Goal: Task Accomplishment & Management: Use online tool/utility

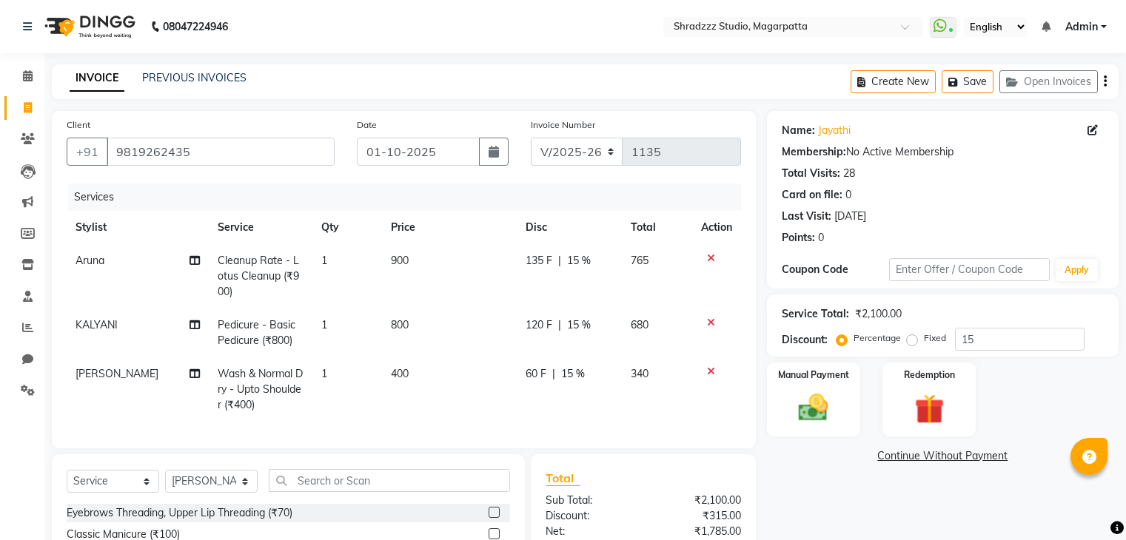
select select "4544"
select select "service"
select select "26213"
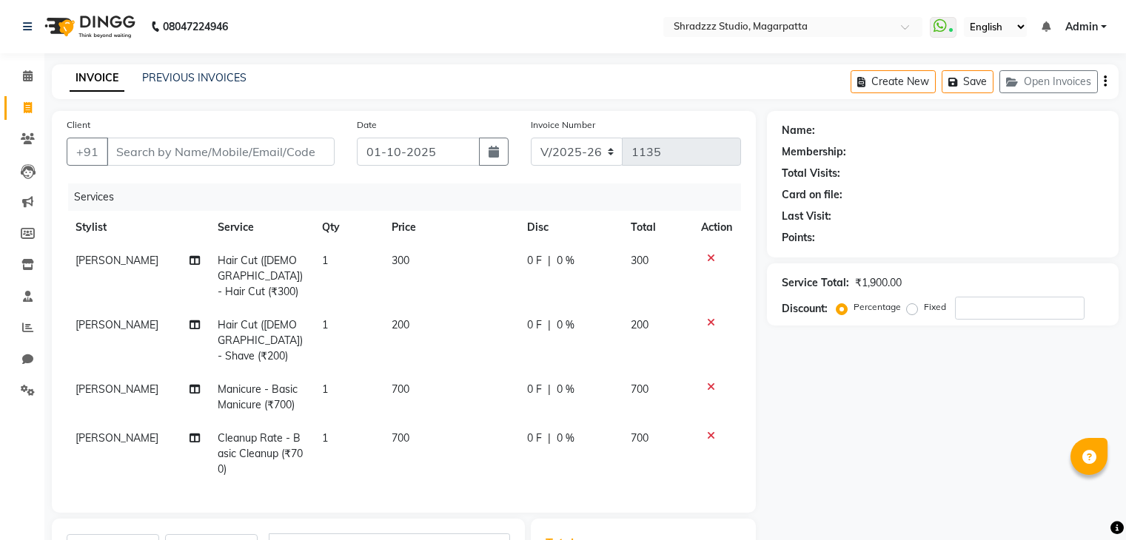
select select "4544"
select select "service"
select select "88067"
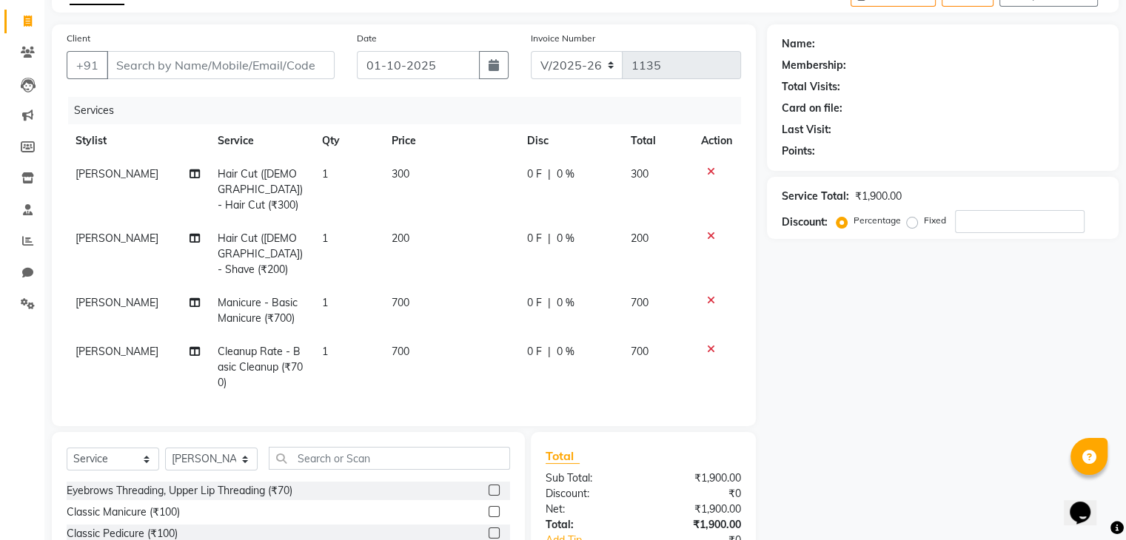
click at [710, 295] on icon at bounding box center [711, 300] width 8 height 10
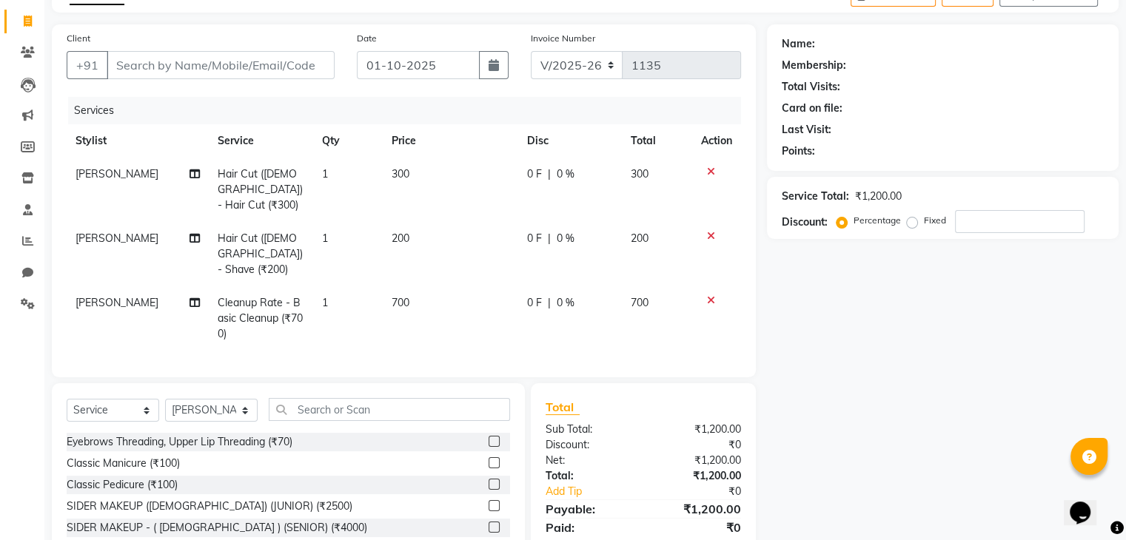
click at [396, 174] on span "300" at bounding box center [400, 173] width 18 height 13
select select "87762"
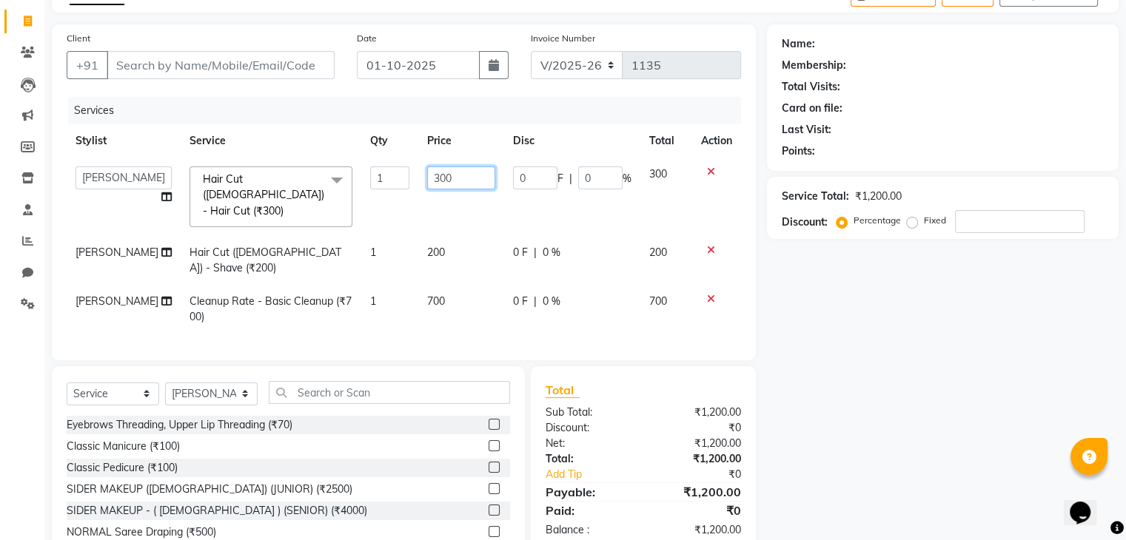
click at [428, 180] on input "300" at bounding box center [461, 178] width 68 height 23
type input "400"
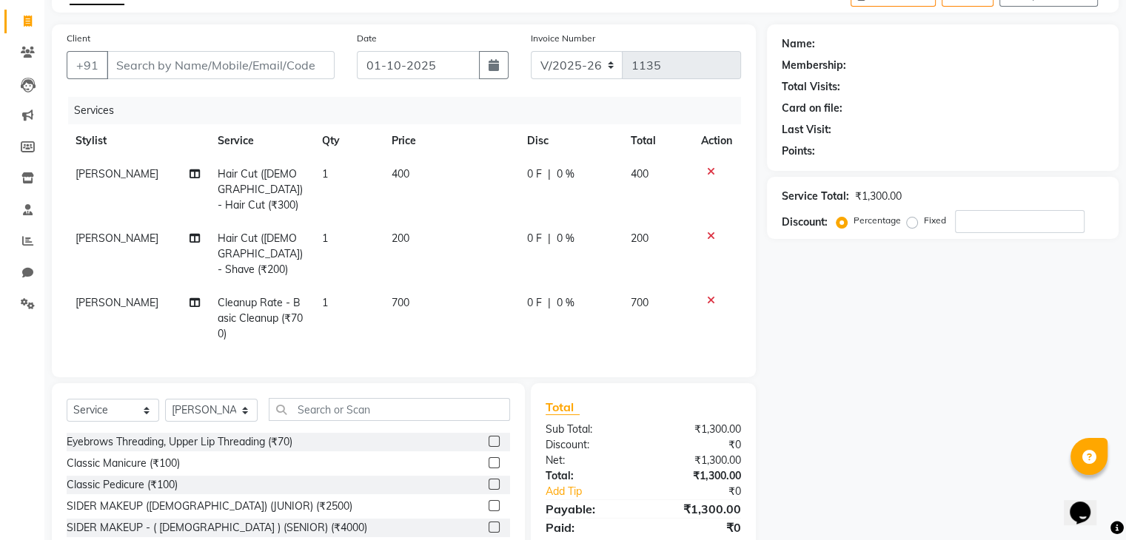
click at [876, 416] on div "Name: Membership: Total Visits: Card on file: Last Visit: Points: Service Total…" at bounding box center [948, 312] width 363 height 577
click at [978, 224] on input "number" at bounding box center [1020, 221] width 130 height 23
type input "15"
click at [302, 71] on input "Client" at bounding box center [221, 65] width 228 height 28
type input "9"
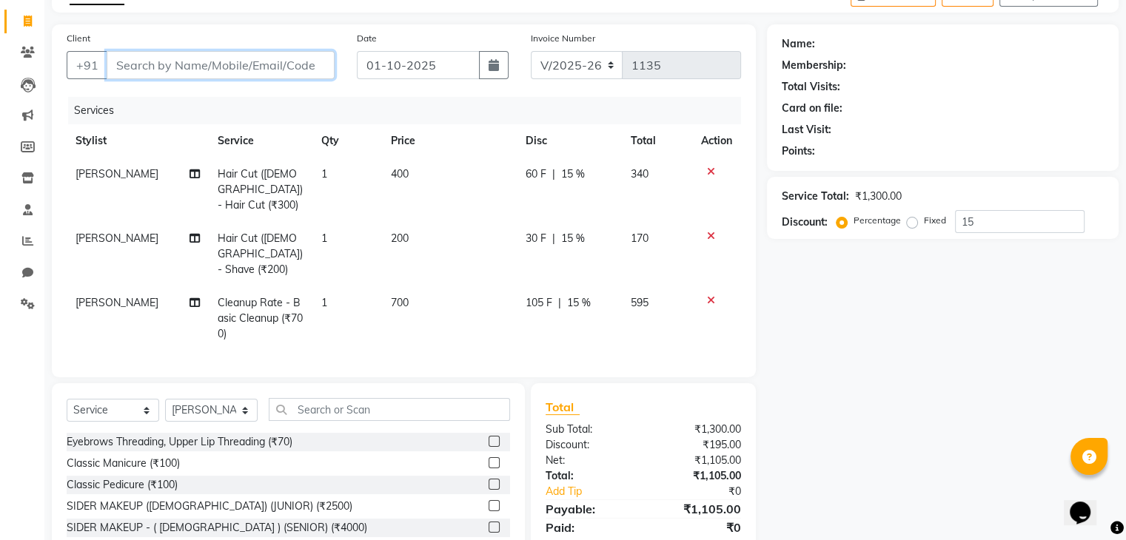
type input "0"
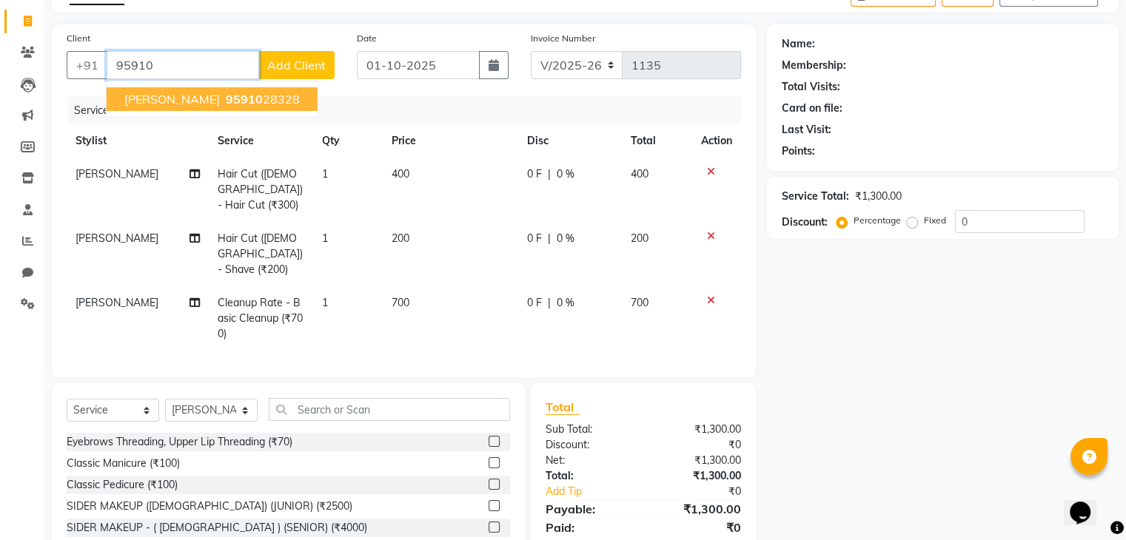
click at [223, 95] on ngb-highlight "95910 28328" at bounding box center [261, 99] width 77 height 15
type input "9591028328"
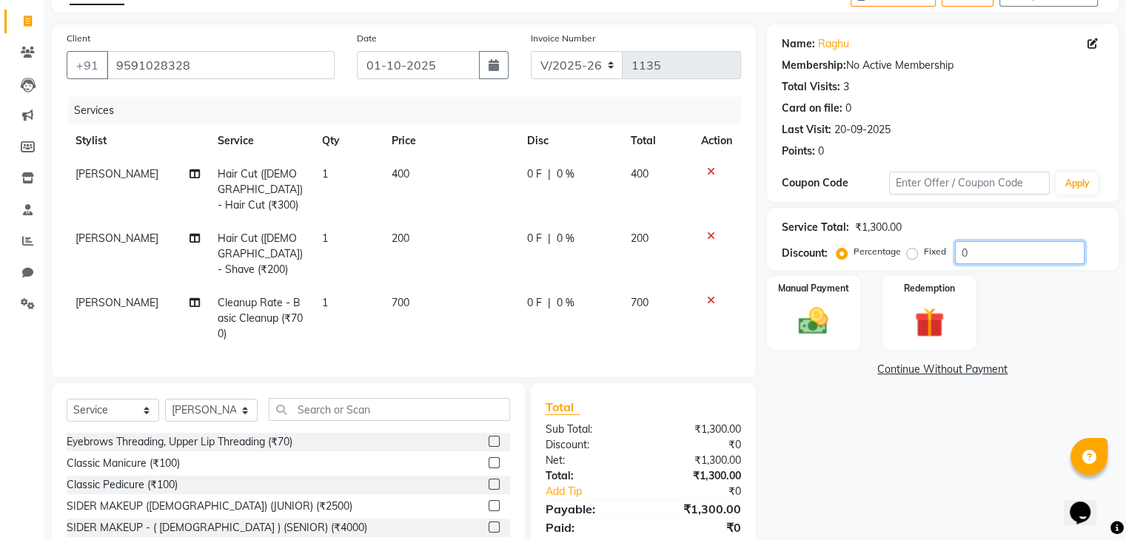
click at [991, 257] on input "0" at bounding box center [1020, 252] width 130 height 23
type input "15"
click at [819, 500] on div "Name: [PERSON_NAME] Membership: No Active Membership Total Visits: 3 Card on fi…" at bounding box center [948, 312] width 363 height 577
click at [813, 325] on img at bounding box center [813, 322] width 50 height 36
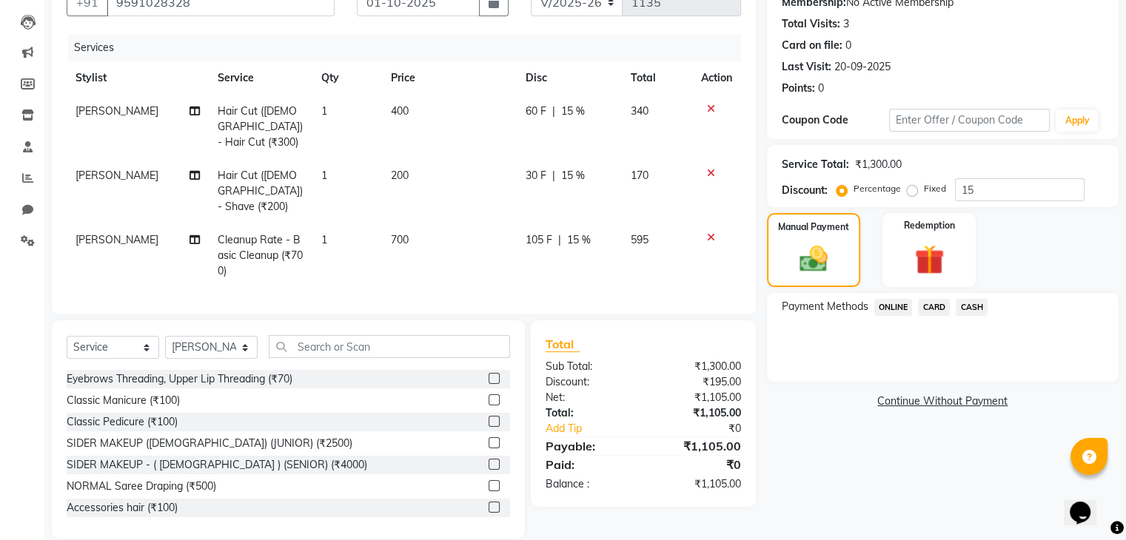
scroll to position [151, 0]
click at [907, 304] on span "ONLINE" at bounding box center [893, 305] width 38 height 17
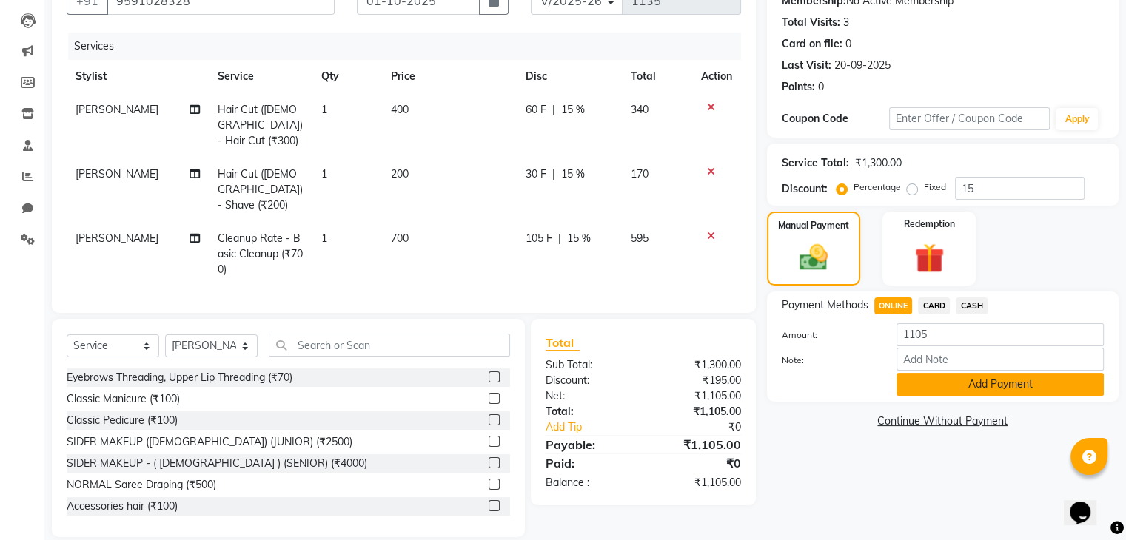
click at [929, 378] on button "Add Payment" at bounding box center [999, 384] width 207 height 23
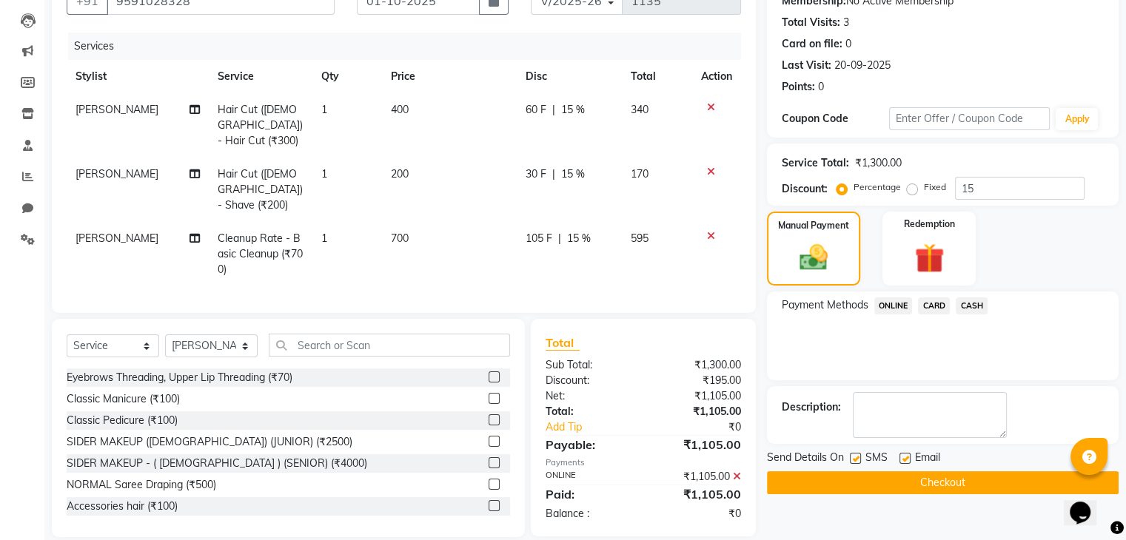
click at [878, 458] on span "SMS" at bounding box center [876, 459] width 22 height 19
click at [877, 471] on button "Checkout" at bounding box center [943, 482] width 352 height 23
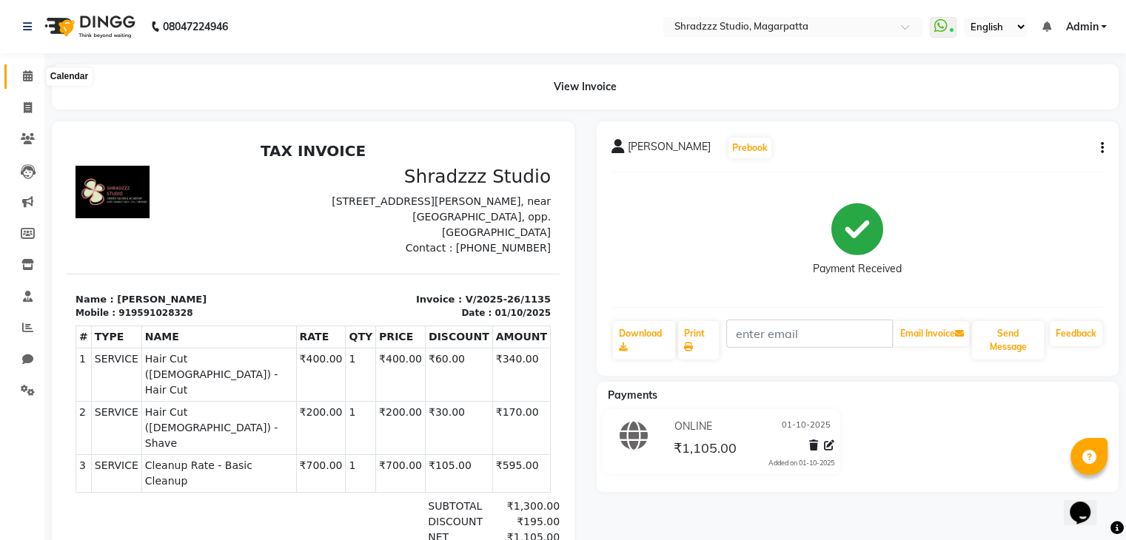
click at [21, 77] on span at bounding box center [28, 76] width 26 height 17
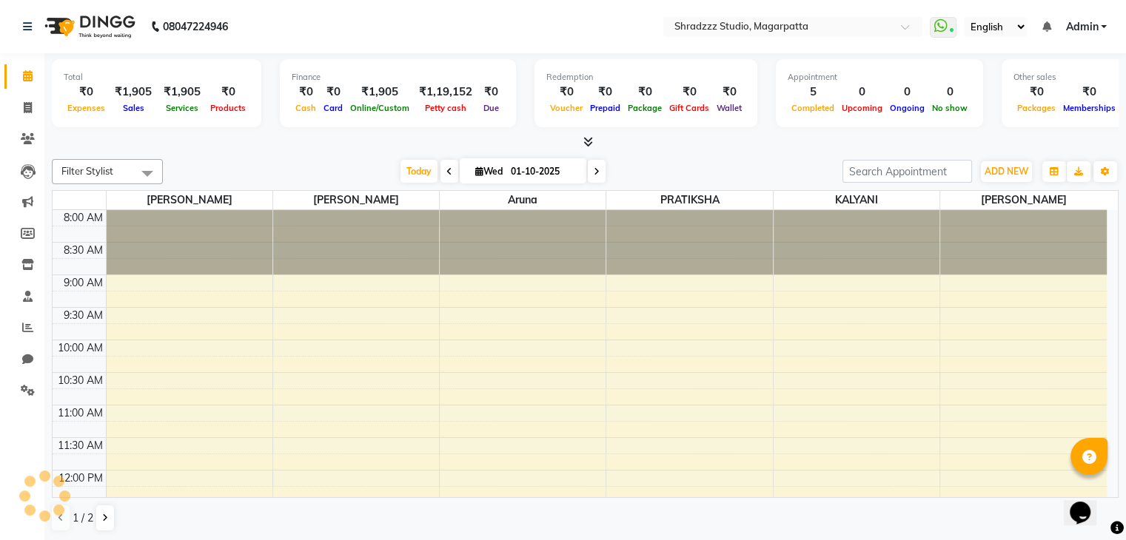
scroll to position [388, 0]
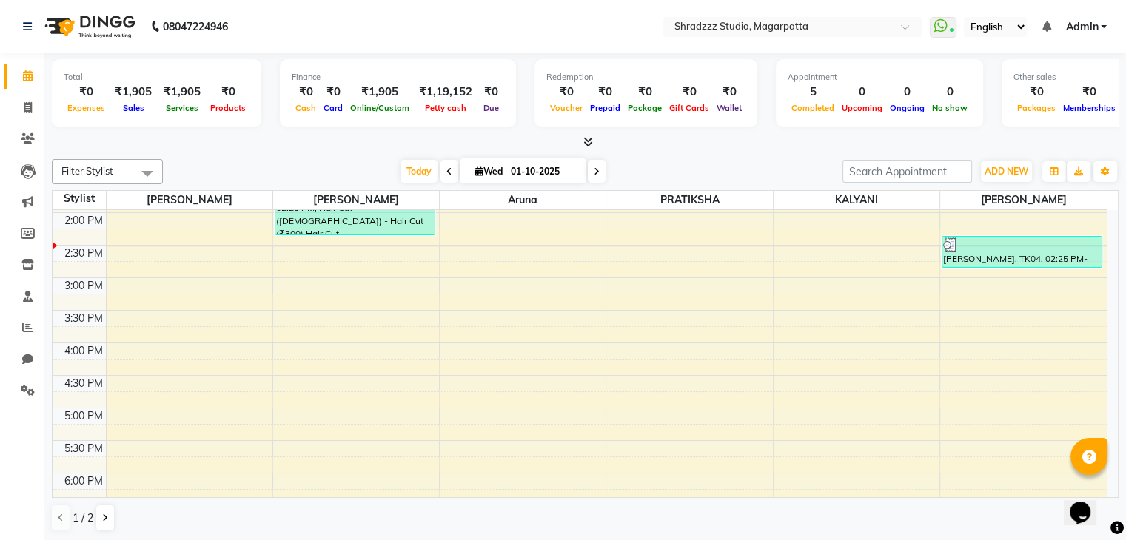
click at [477, 172] on icon at bounding box center [479, 172] width 8 height 10
select select "10"
select select "2025"
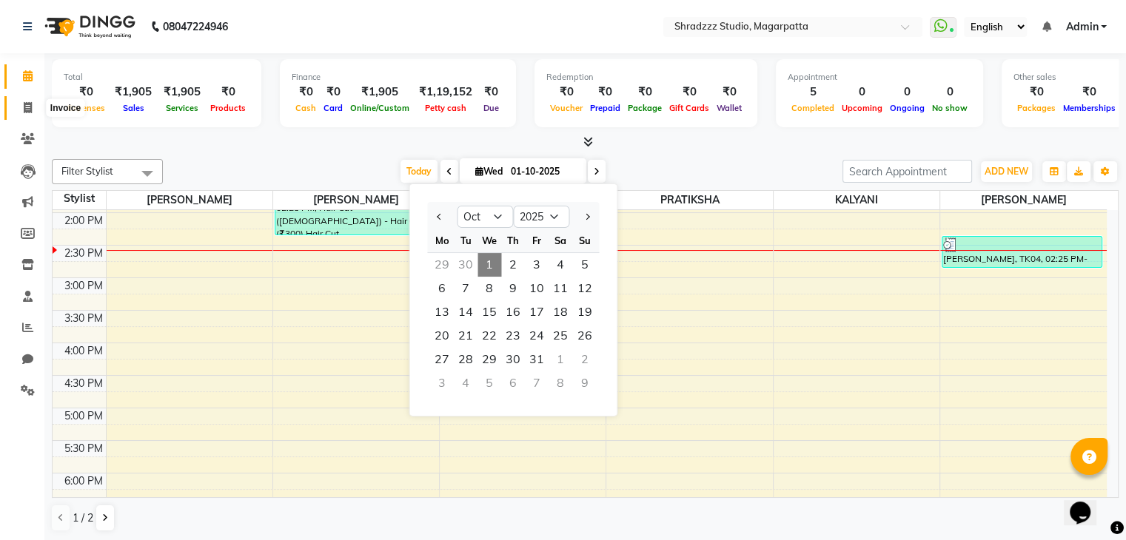
click at [29, 107] on icon at bounding box center [28, 107] width 8 height 11
select select "4544"
select select "service"
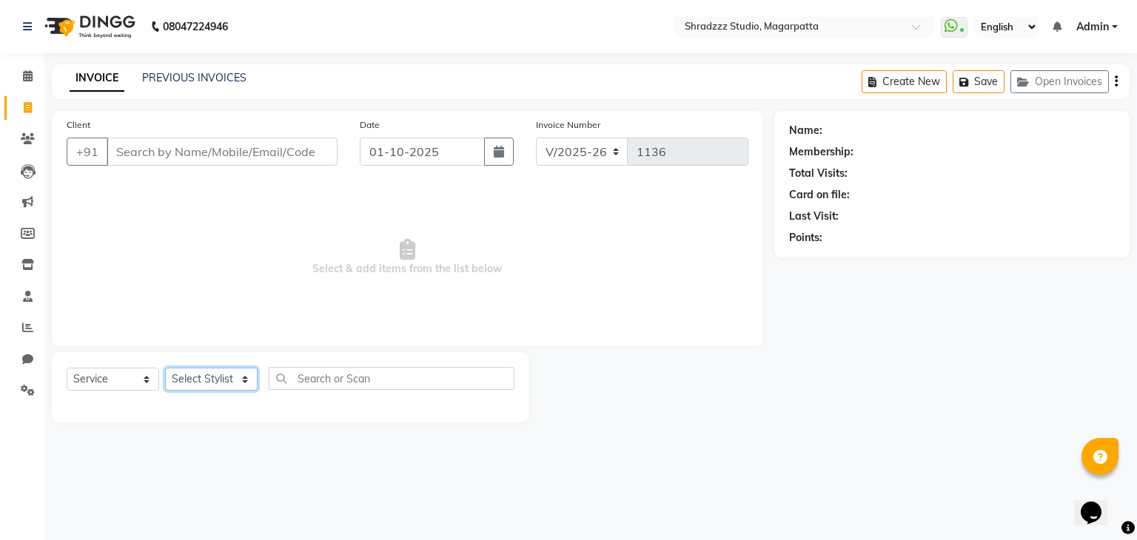
click at [223, 374] on select "Select Stylist [PERSON_NAME] Manager [MEDICAL_DATA][PERSON_NAME] Sameer [PERSON…" at bounding box center [211, 379] width 93 height 23
select select "39784"
click at [165, 369] on select "Select Stylist [PERSON_NAME] Manager [MEDICAL_DATA][PERSON_NAME] Sameer [PERSON…" at bounding box center [211, 379] width 93 height 23
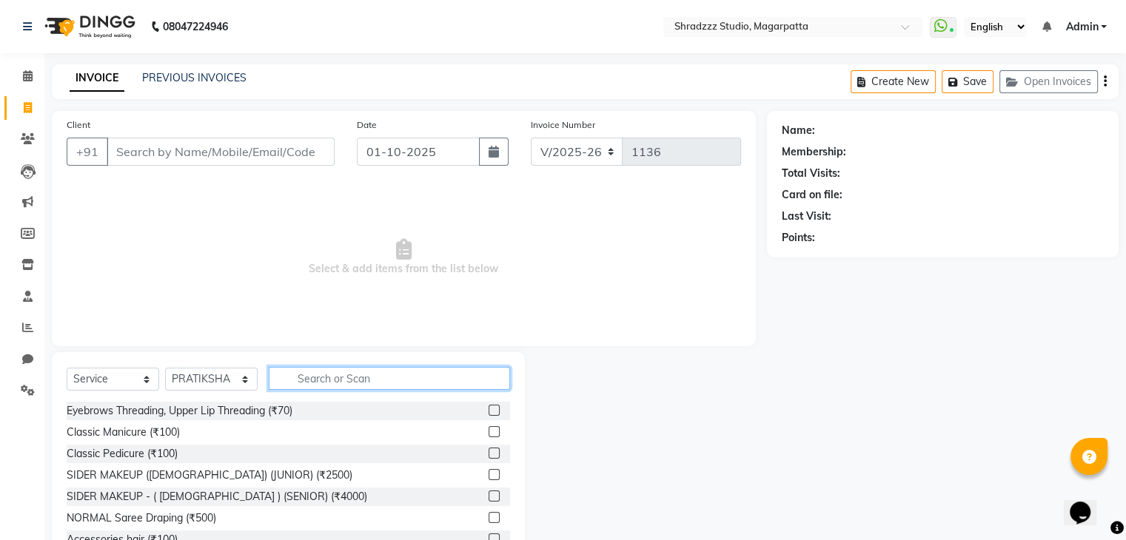
click at [354, 379] on input "text" at bounding box center [389, 378] width 241 height 23
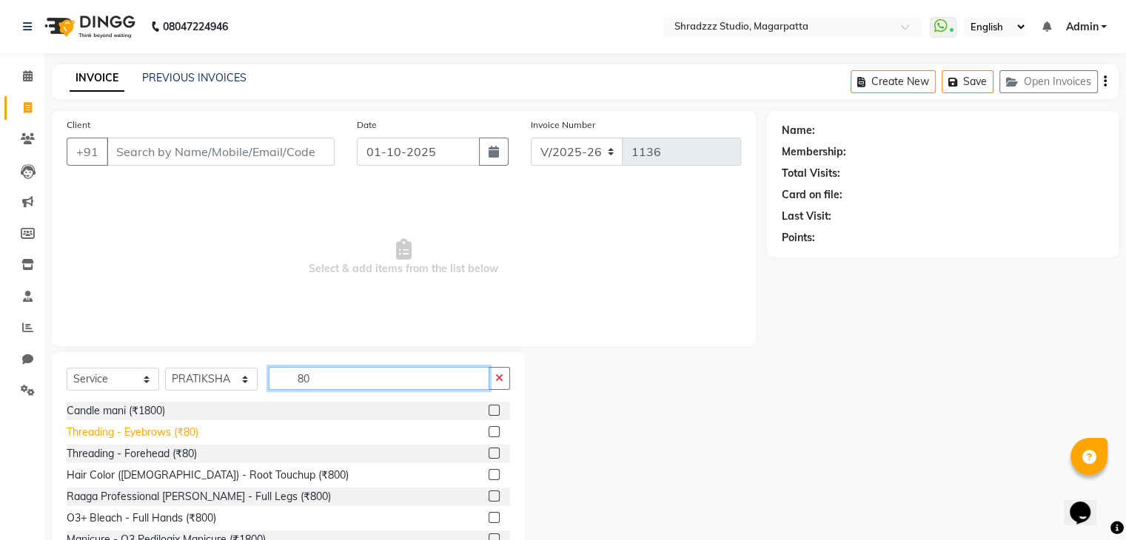
type input "80"
click at [124, 436] on div "Threading - Eyebrows (₹80)" at bounding box center [133, 433] width 132 height 16
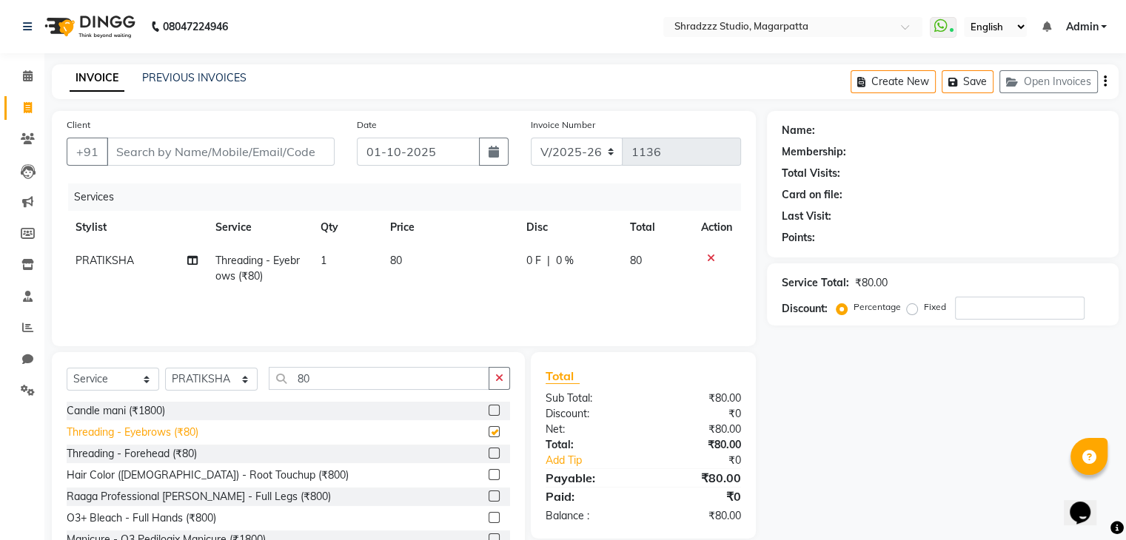
checkbox input "false"
click at [349, 375] on input "80" at bounding box center [379, 378] width 221 height 23
type input "8"
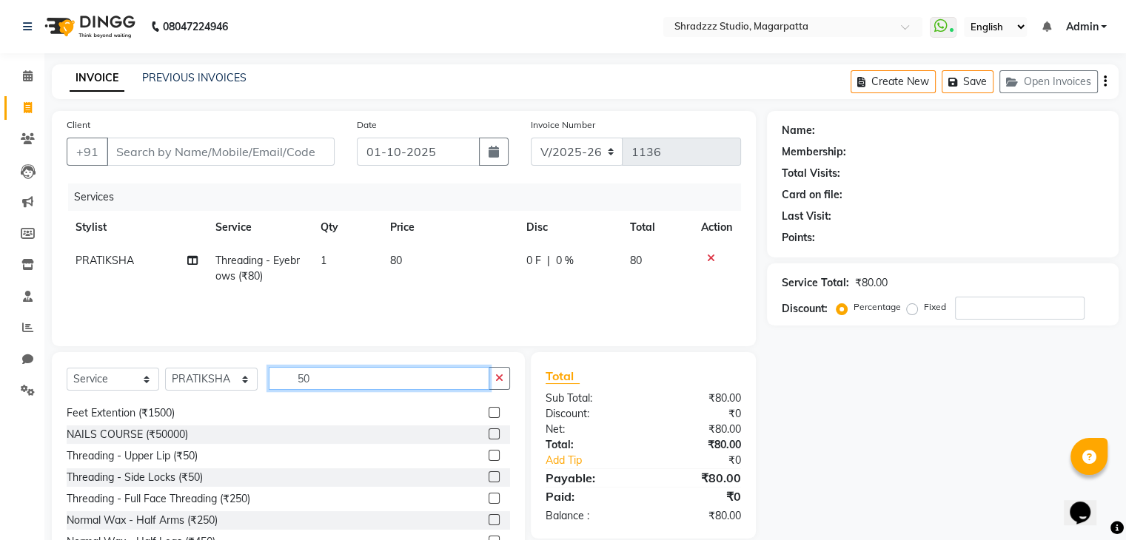
scroll to position [65, 0]
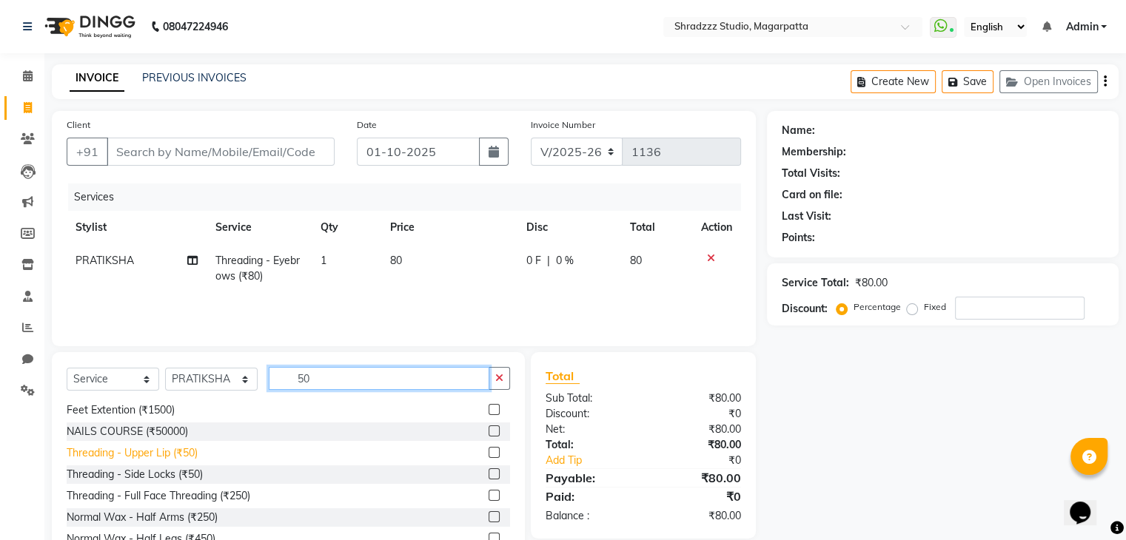
type input "50"
click at [136, 454] on div "Threading - Upper Lip (₹50)" at bounding box center [132, 453] width 131 height 16
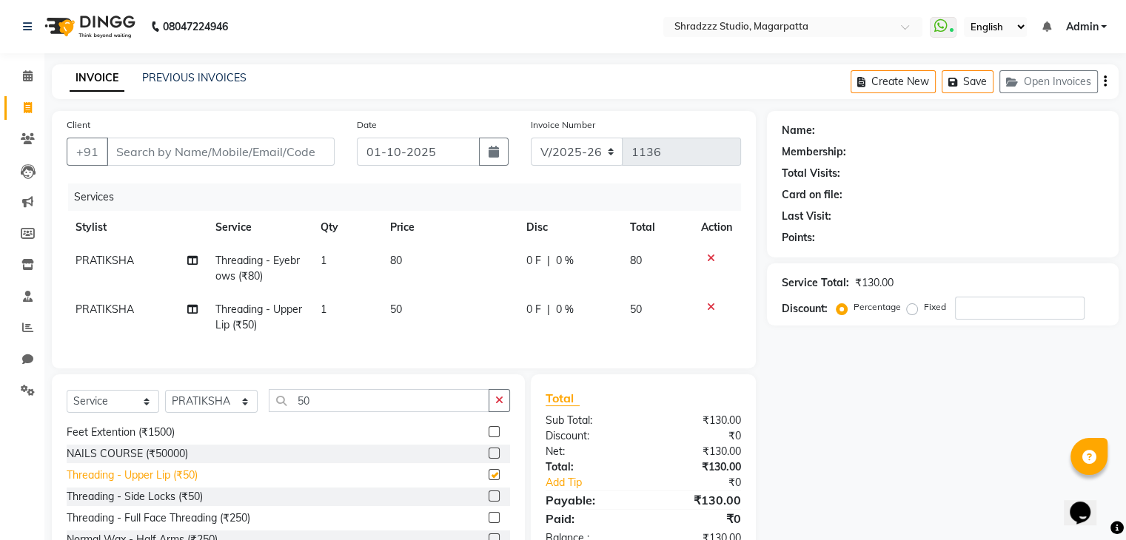
checkbox input "false"
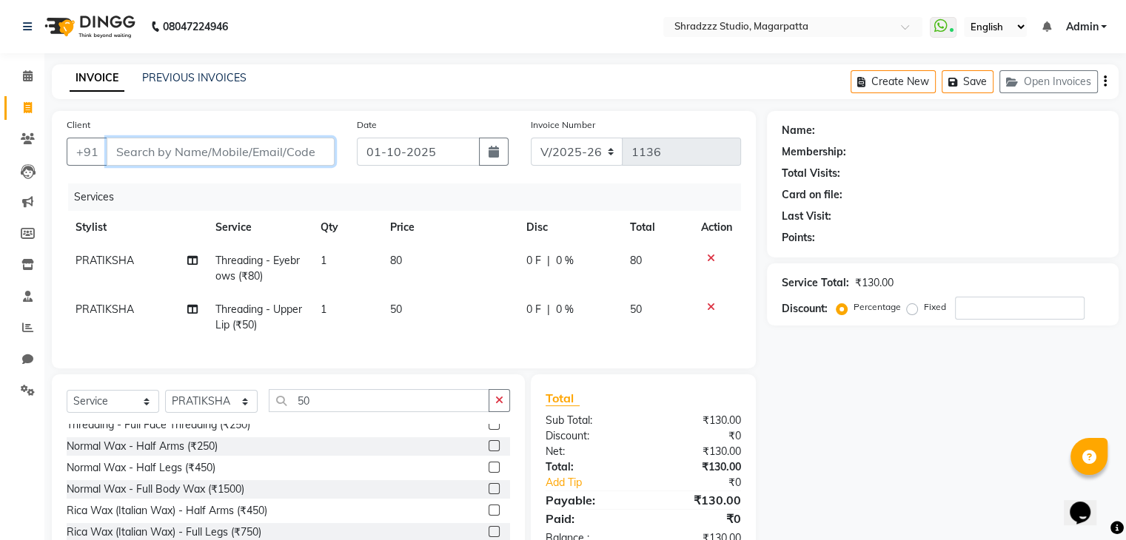
click at [209, 156] on input "Client" at bounding box center [221, 152] width 228 height 28
type input "9"
type input "0"
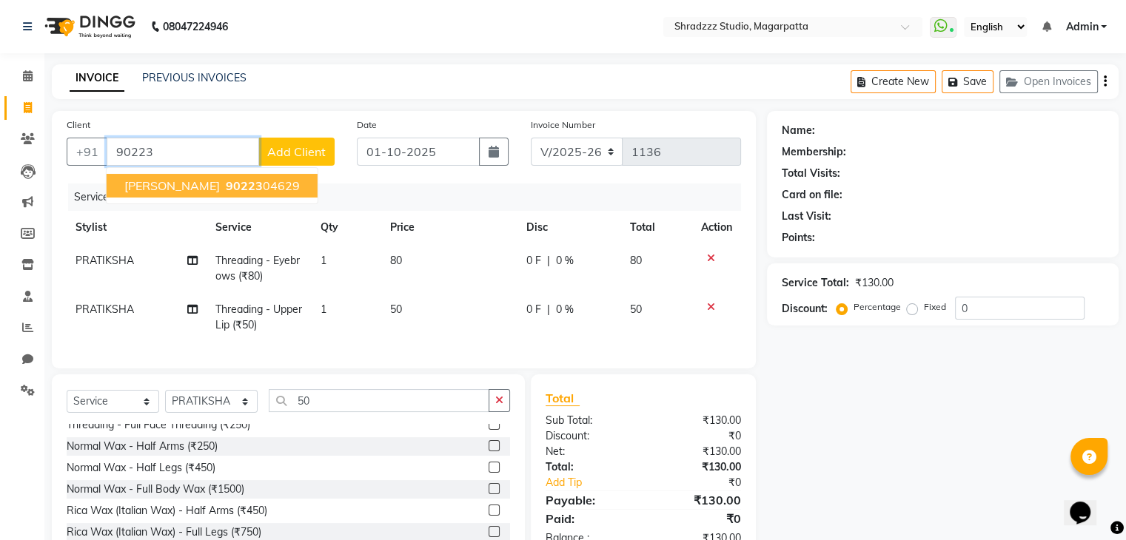
click at [142, 184] on span "[PERSON_NAME]" at bounding box center [171, 185] width 95 height 15
type input "9022304629"
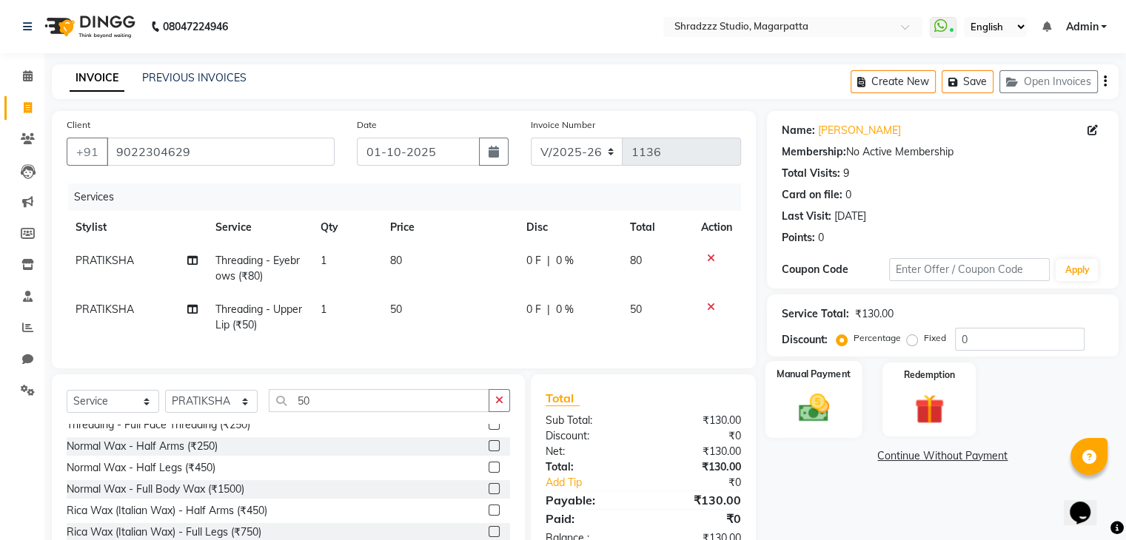
click at [843, 395] on div "Manual Payment" at bounding box center [812, 399] width 97 height 76
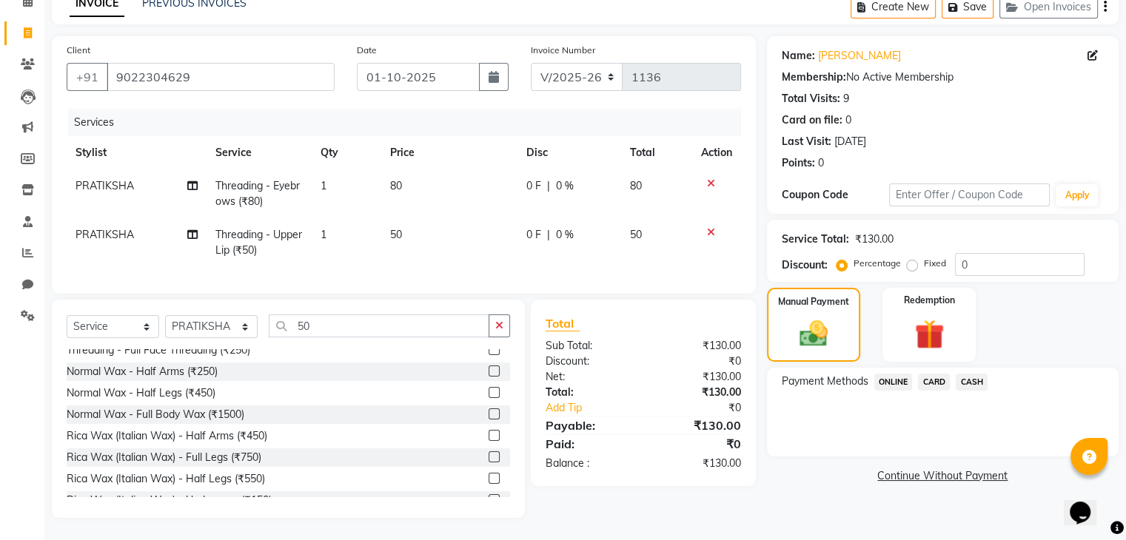
click at [882, 374] on span "ONLINE" at bounding box center [893, 382] width 38 height 17
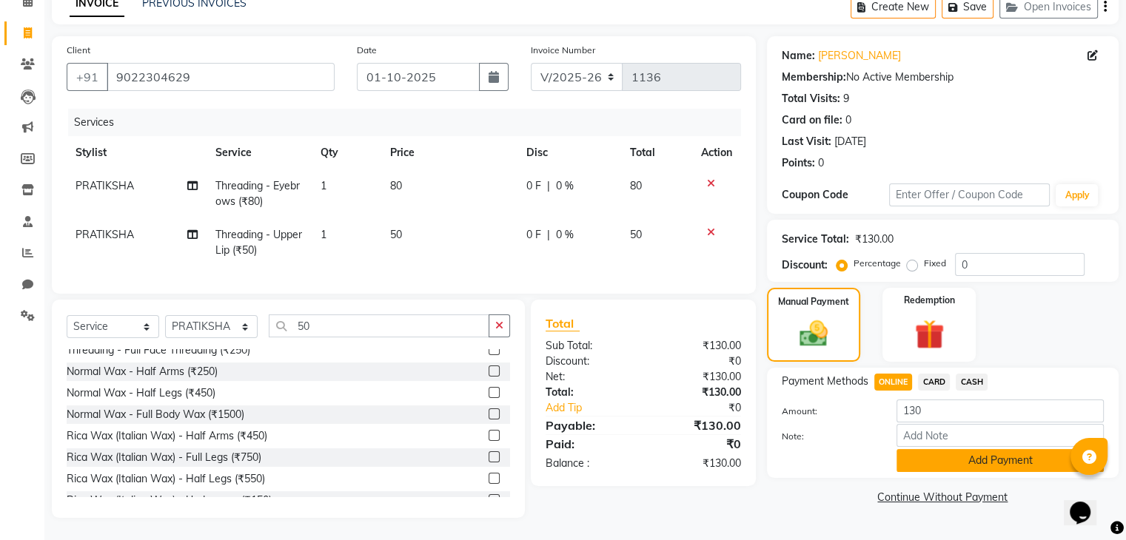
click at [987, 449] on button "Add Payment" at bounding box center [999, 460] width 207 height 23
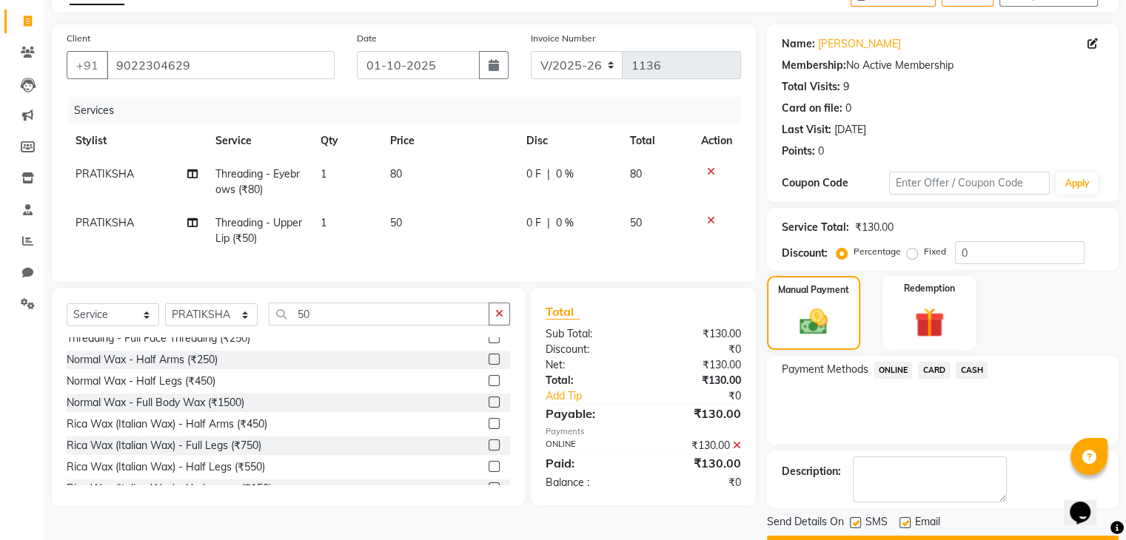
scroll to position [127, 0]
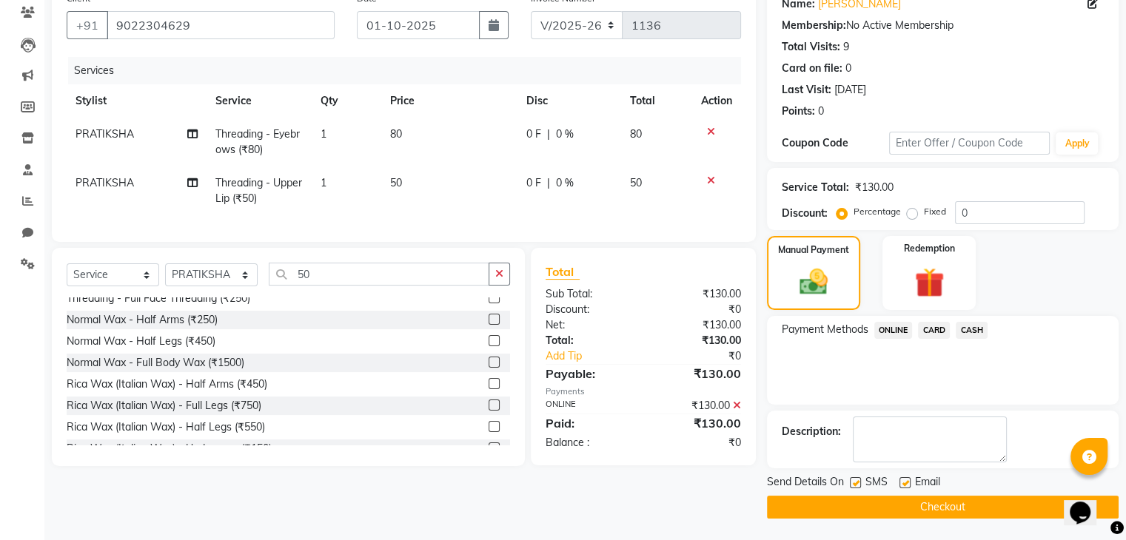
click at [898, 505] on button "Checkout" at bounding box center [943, 507] width 352 height 23
